Goal: Use online tool/utility: Utilize a website feature to perform a specific function

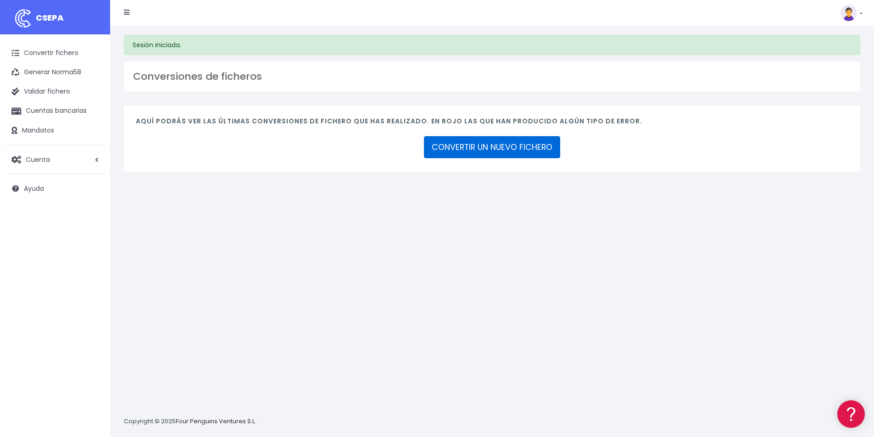
click at [478, 148] on link "CONVERTIR UN NUEVO FICHERO" at bounding box center [492, 147] width 136 height 22
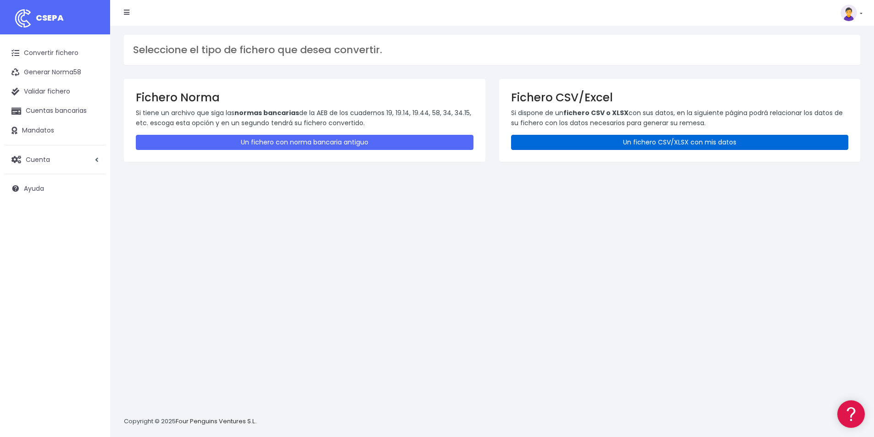
click at [665, 148] on link "Un fichero CSV/XLSX con mis datos" at bounding box center [680, 142] width 338 height 15
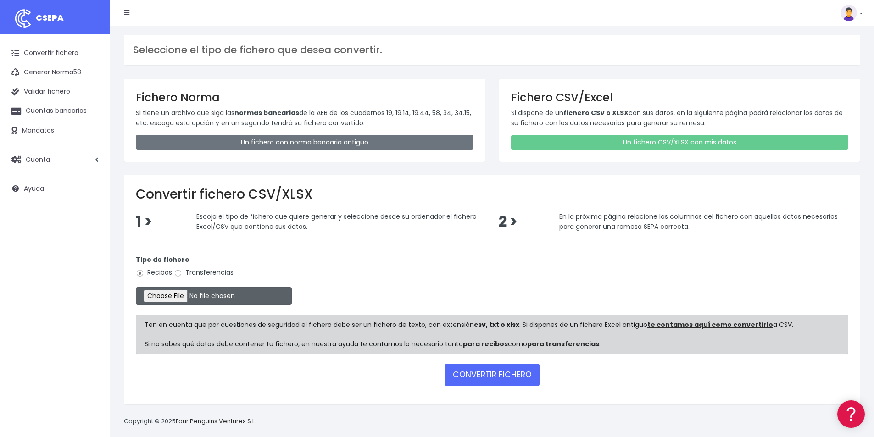
click at [174, 298] on input "file" at bounding box center [214, 296] width 156 height 18
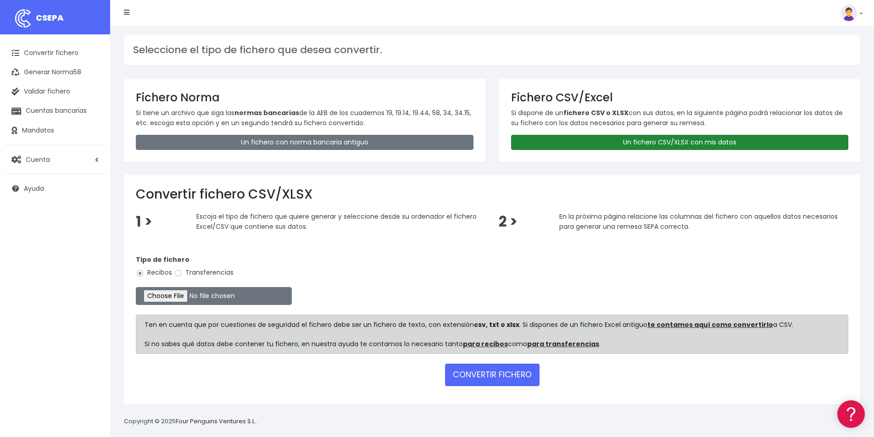
click at [685, 143] on link "Un fichero CSV/XLSX con mis datos" at bounding box center [680, 142] width 338 height 15
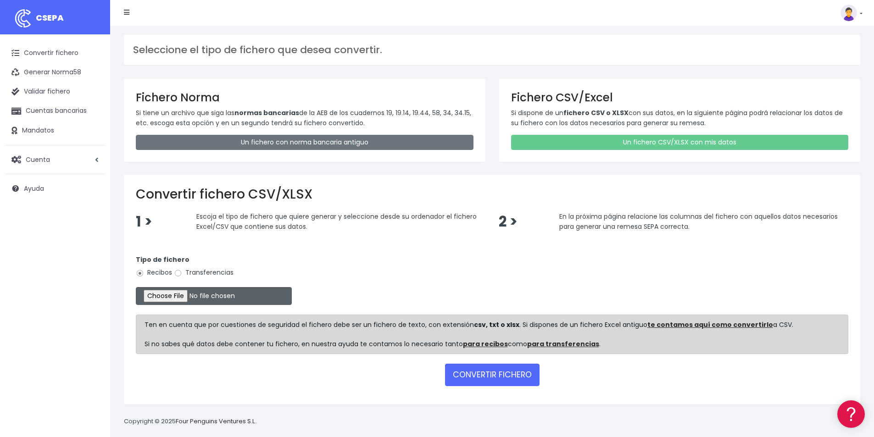
click at [182, 297] on input "file" at bounding box center [214, 296] width 156 height 18
type input "C:\fakepath\REMESA 15.10.csv"
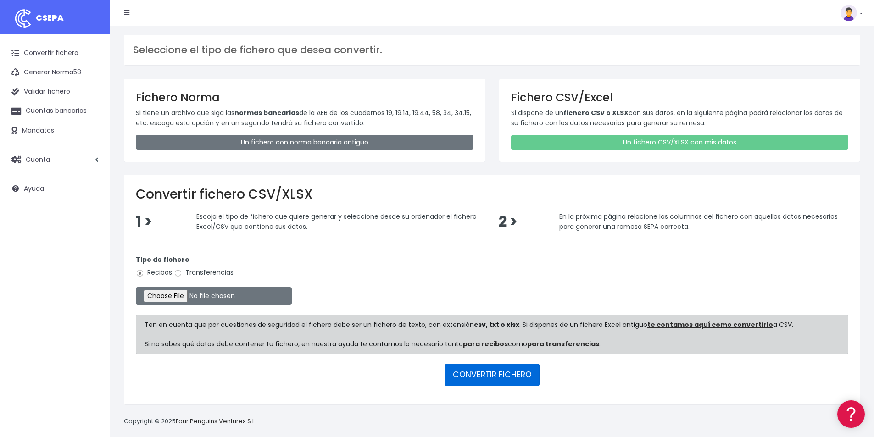
click at [486, 374] on button "CONVERTIR FICHERO" at bounding box center [492, 375] width 94 height 22
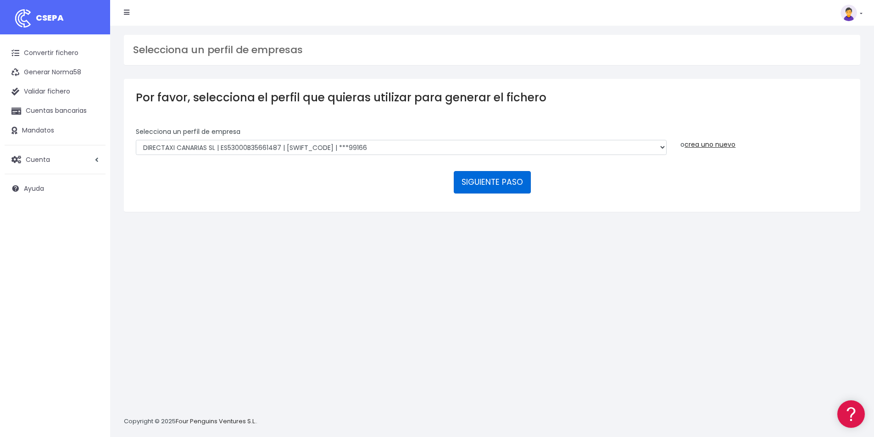
click at [489, 182] on button "SIGUIENTE PASO" at bounding box center [492, 182] width 77 height 22
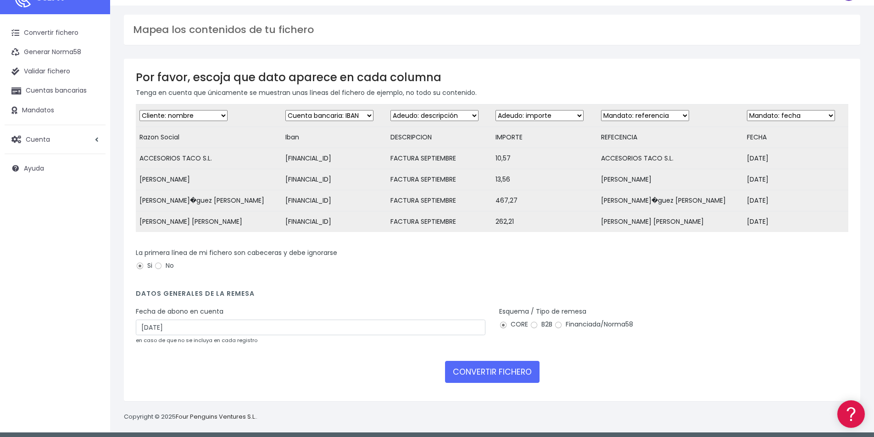
scroll to position [31, 0]
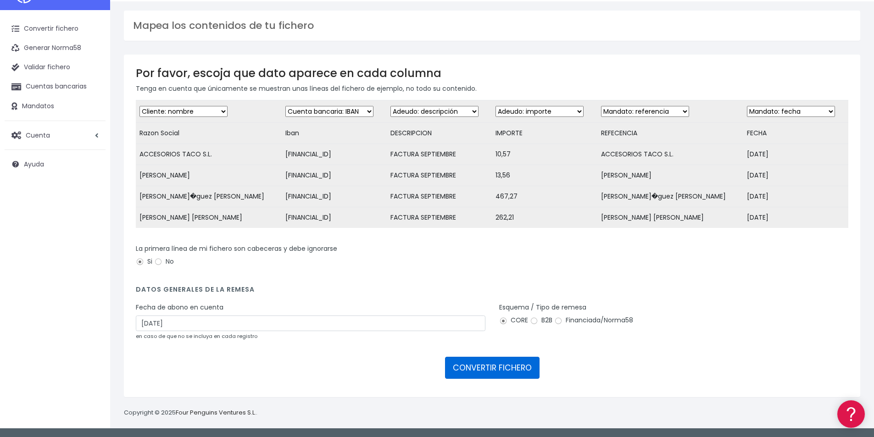
click at [498, 365] on button "CONVERTIR FICHERO" at bounding box center [492, 368] width 94 height 22
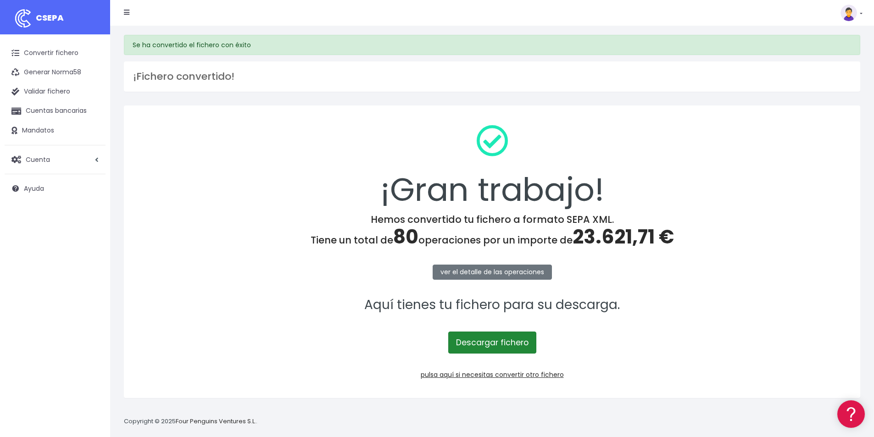
click at [495, 345] on link "Descargar fichero" at bounding box center [492, 343] width 88 height 22
click at [53, 90] on link "Validar fichero" at bounding box center [55, 91] width 101 height 19
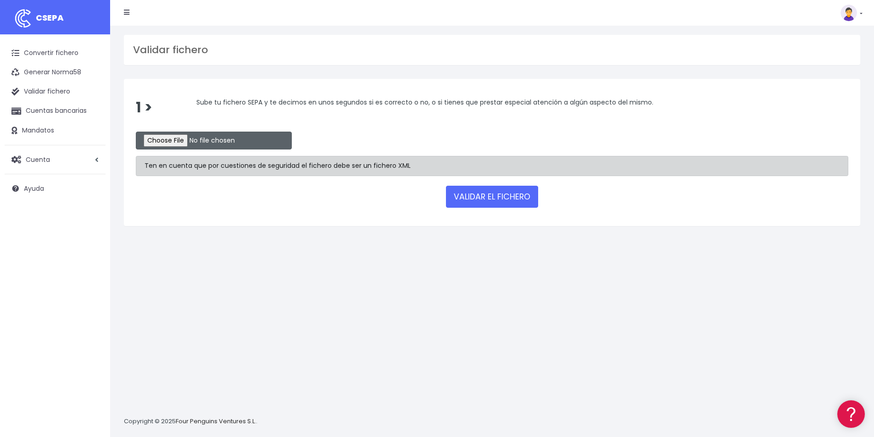
click at [176, 135] on input "file" at bounding box center [214, 141] width 156 height 18
type input "C:\fakepath\remesa1510csv.xml"
click at [484, 203] on button "VALIDAR EL FICHERO" at bounding box center [492, 197] width 92 height 22
